Goal: Task Accomplishment & Management: Use online tool/utility

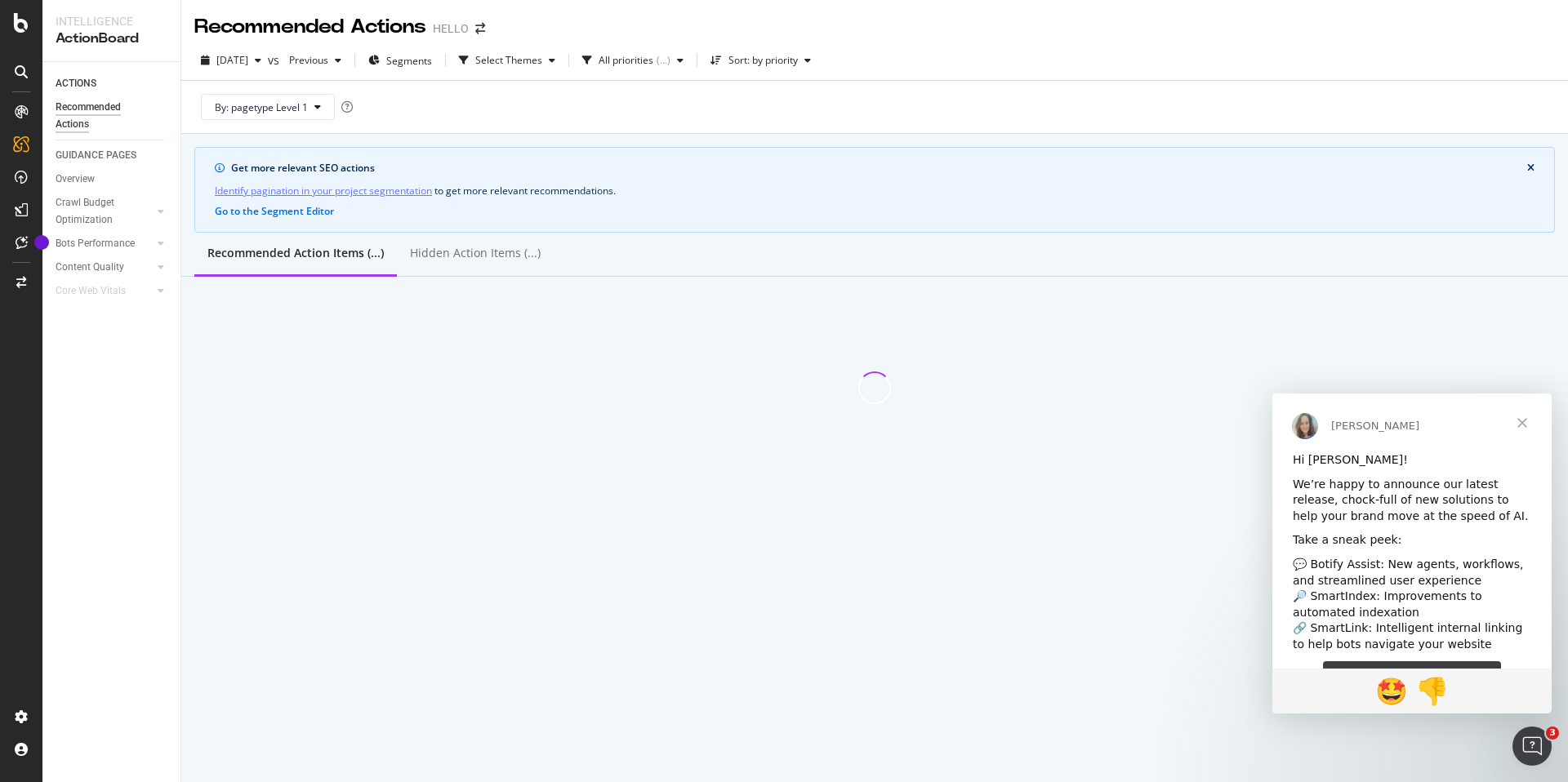
click at [1516, 425] on span "Close" at bounding box center [1522, 423] width 59 height 59
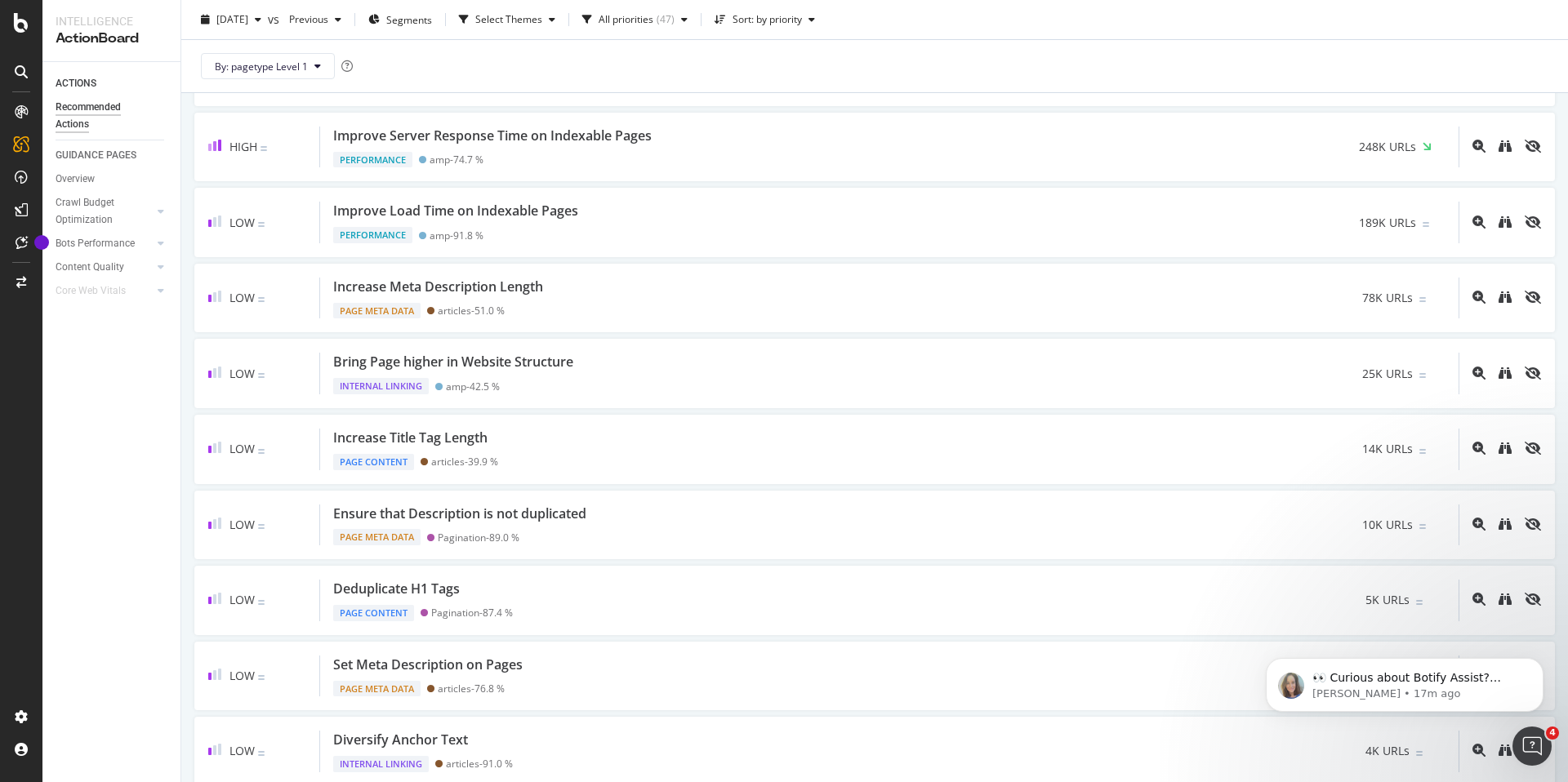
scroll to position [253, 0]
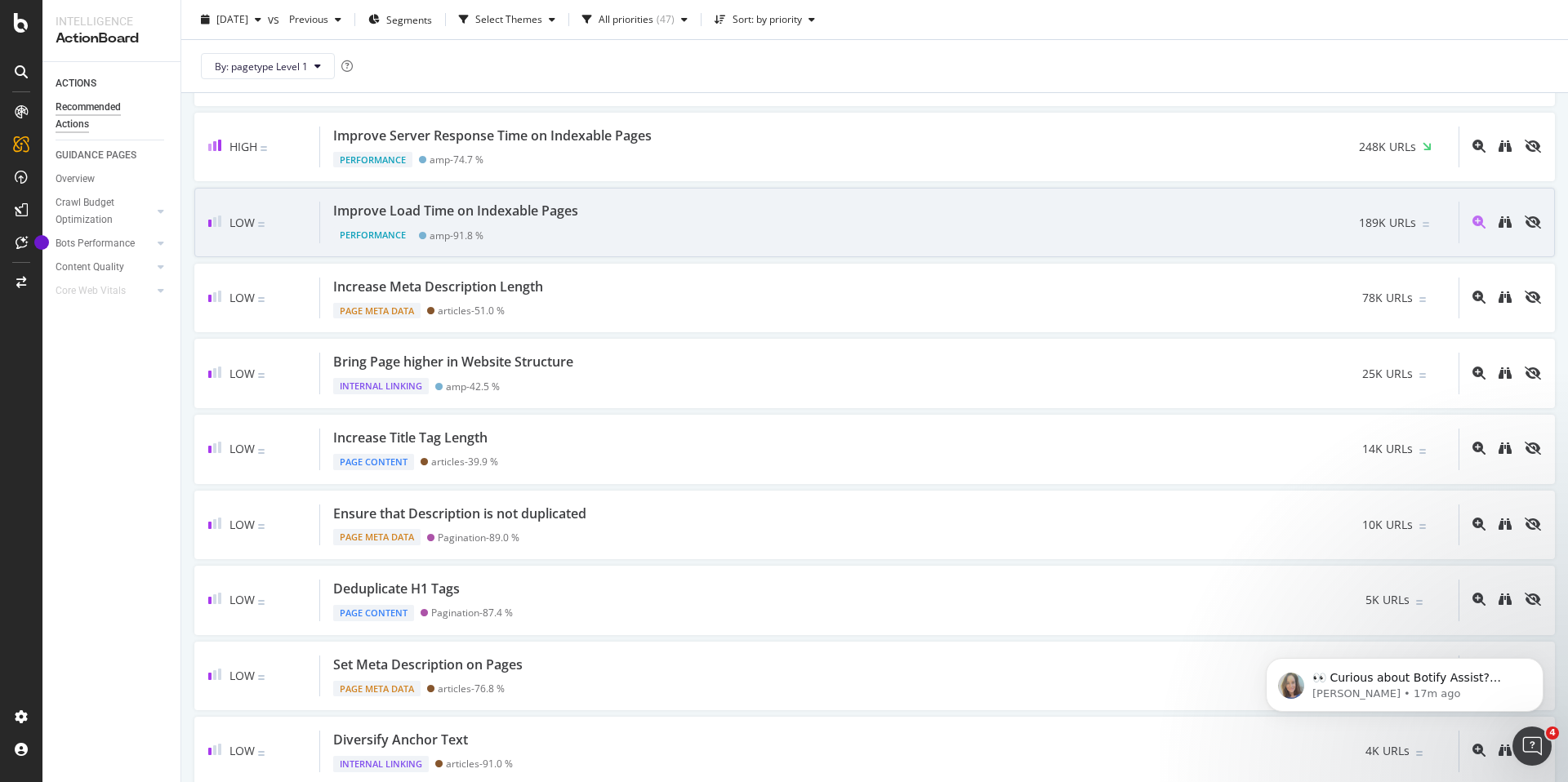
click at [596, 235] on div "Improve Load Time on Indexable Pages Performance amp - 91.8 % 189K URLs" at bounding box center [890, 223] width 1138 height 41
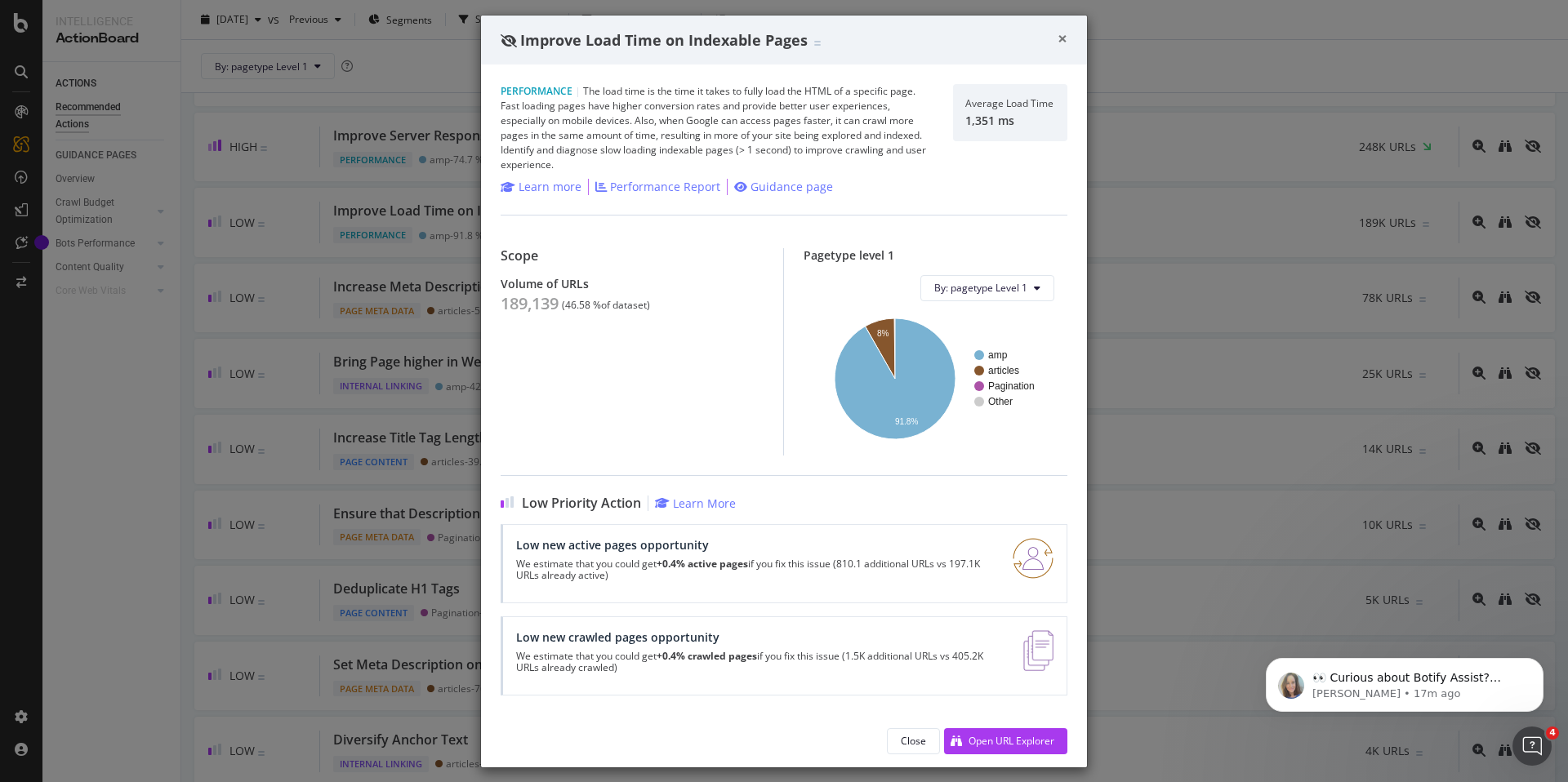
click at [1058, 37] on span "×" at bounding box center [1062, 37] width 10 height 23
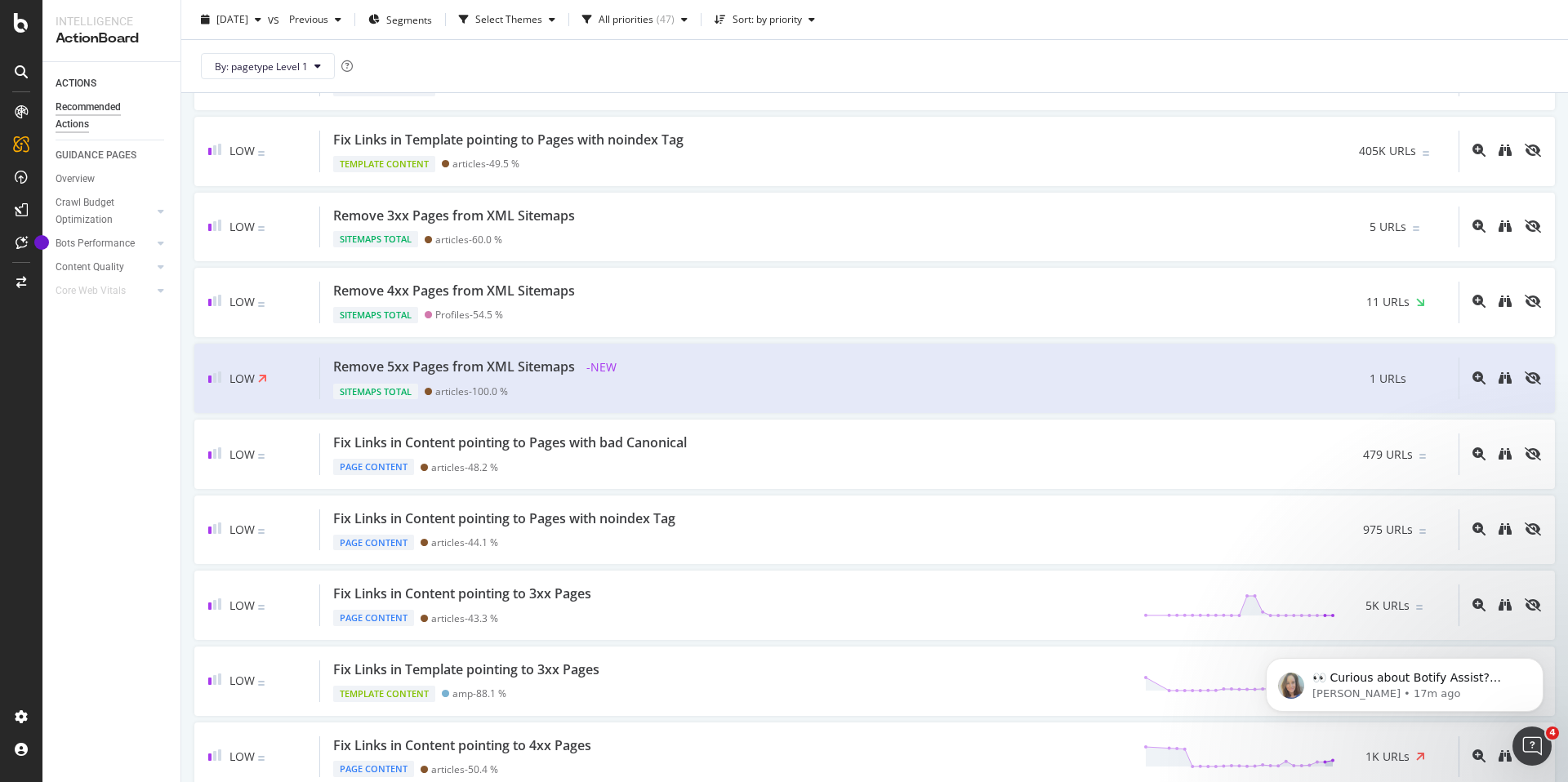
scroll to position [1384, 0]
click at [711, 384] on div "Remove 5xx Pages from XML Sitemaps - NEW Sitemaps Total articles - 100.0 % 1 UR…" at bounding box center [890, 377] width 1138 height 42
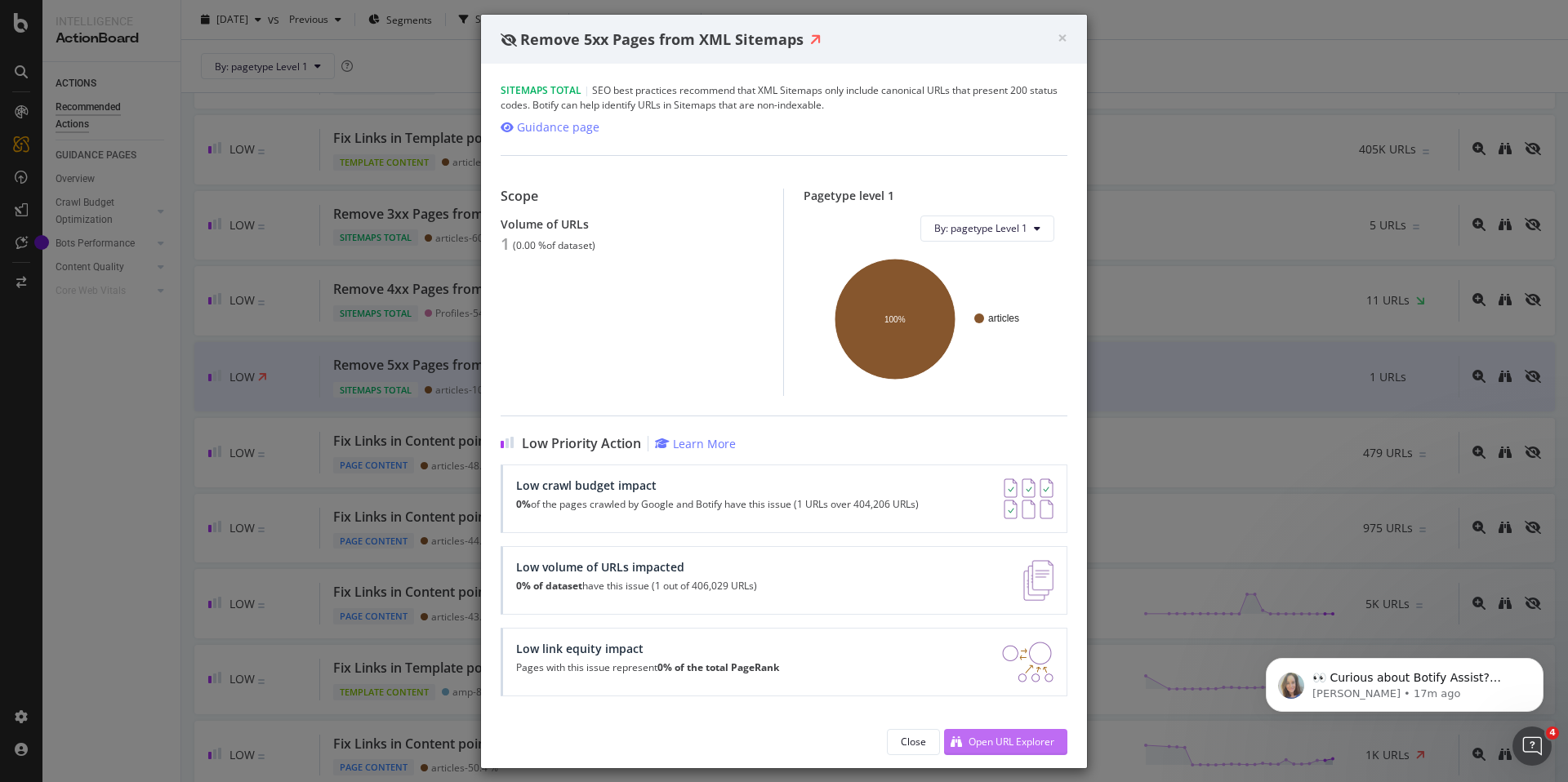
click at [990, 742] on div "Open URL Explorer" at bounding box center [1011, 742] width 86 height 14
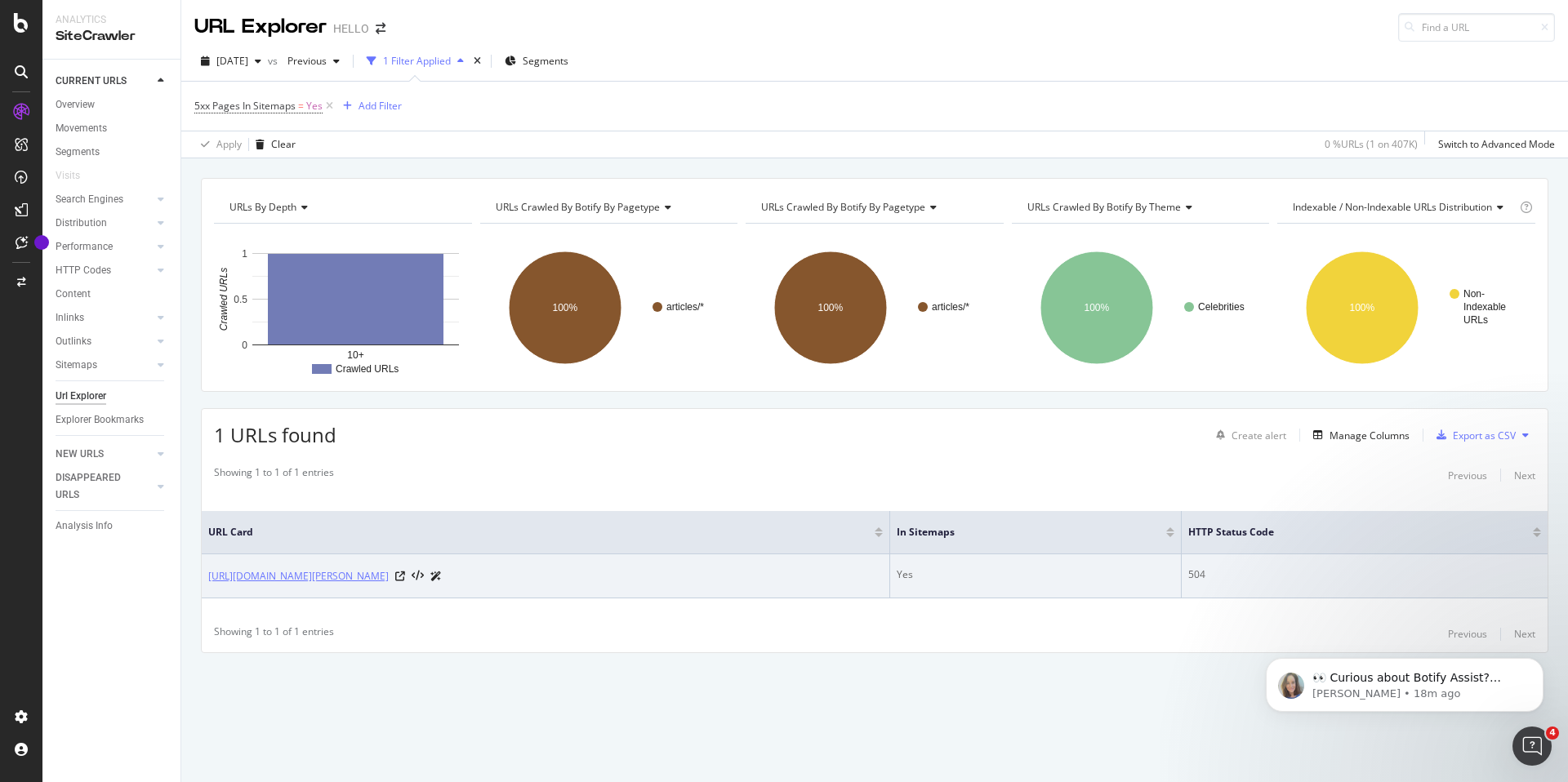
click at [389, 574] on link "https://www.hellomagazine.com/celebrities/2020042888871/gemma-atkinson-shares-i…" at bounding box center [298, 576] width 180 height 17
click at [405, 579] on icon at bounding box center [400, 577] width 10 height 10
